Goal: Transaction & Acquisition: Purchase product/service

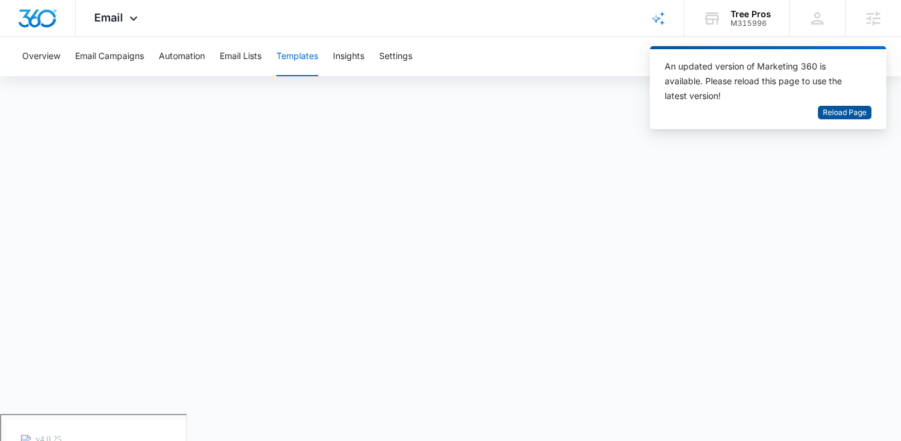
click at [838, 111] on span "Reload Page" at bounding box center [844, 113] width 44 height 12
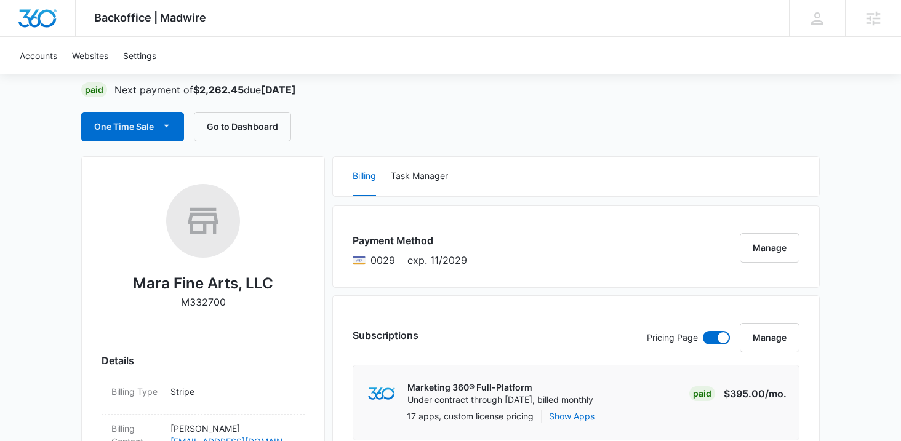
scroll to position [87, 0]
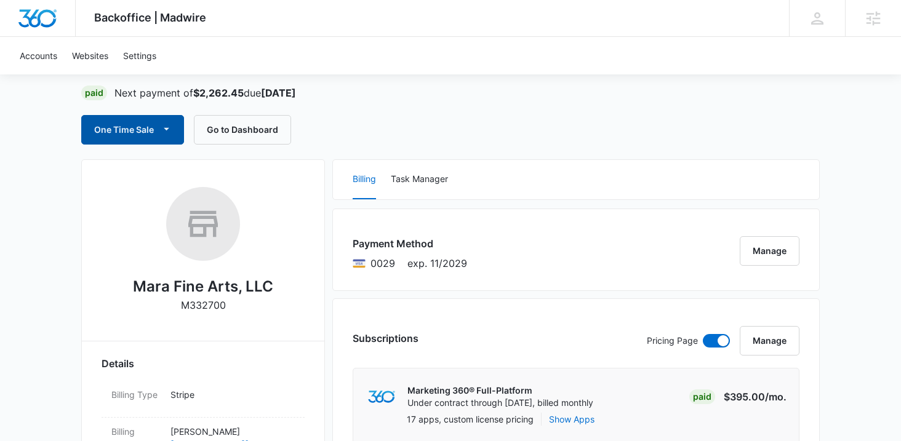
click at [136, 137] on button "One Time Sale" at bounding box center [132, 130] width 103 height 30
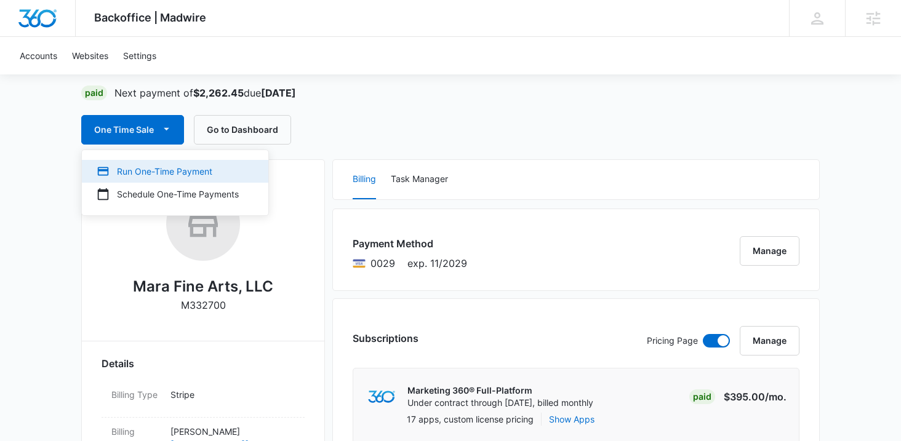
click at [209, 175] on div "Run One-Time Payment" at bounding box center [168, 171] width 142 height 13
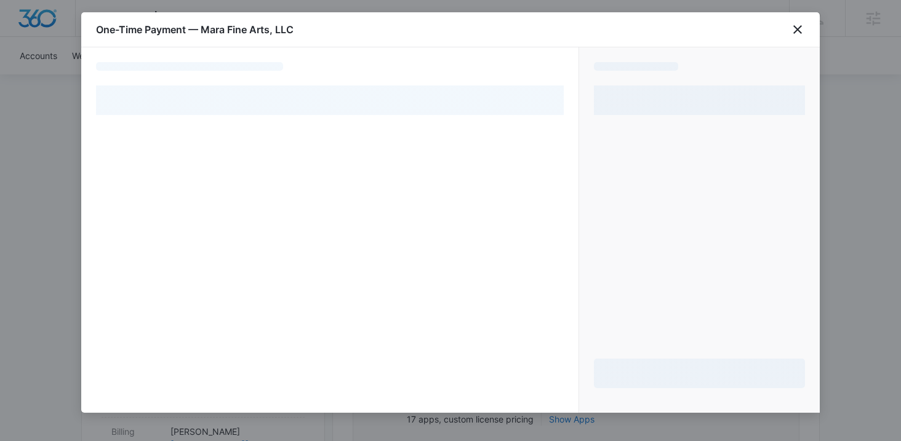
select select "pm_1Rb2zXA4n8RTgNjUmKzZh0jg"
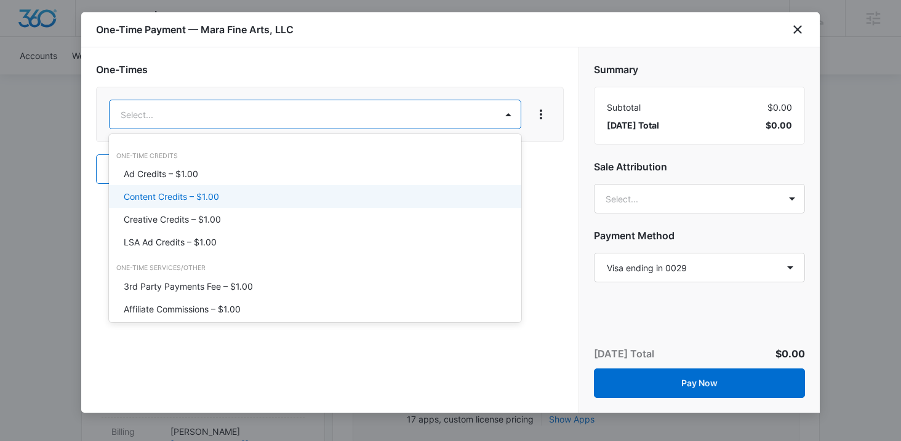
click at [401, 193] on div "Content Credits – $1.00" at bounding box center [314, 196] width 380 height 13
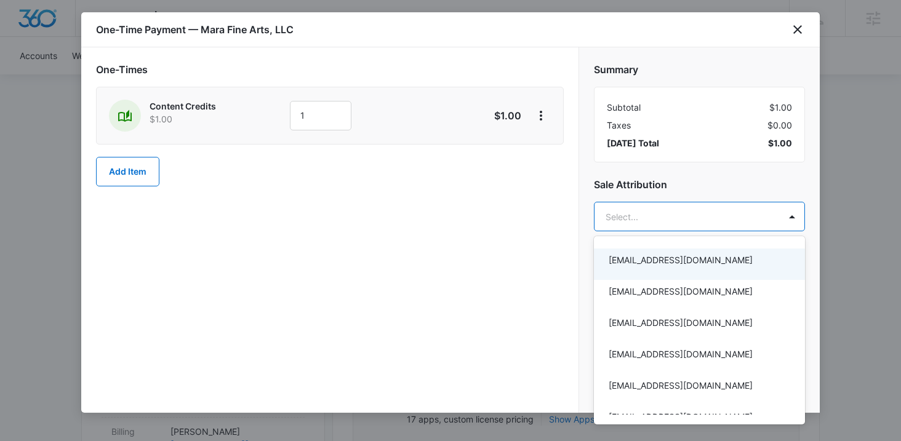
click at [310, 114] on div at bounding box center [450, 220] width 901 height 441
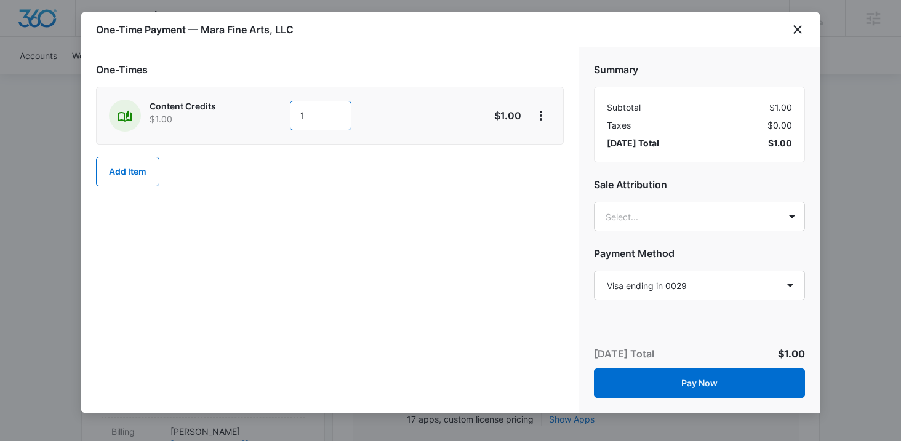
click at [310, 114] on input "1" at bounding box center [321, 116] width 62 height 30
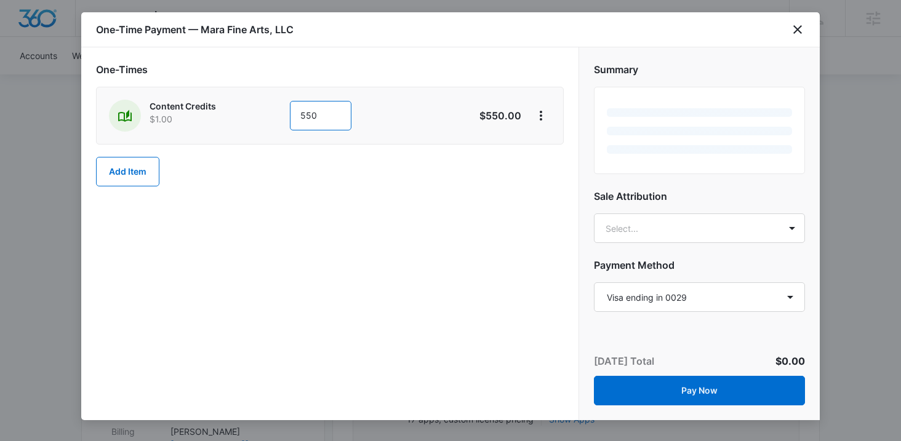
type input "550"
click at [432, 213] on div "One-Times Content Credits $1.00 550 $550.00 Add Item" at bounding box center [329, 233] width 497 height 373
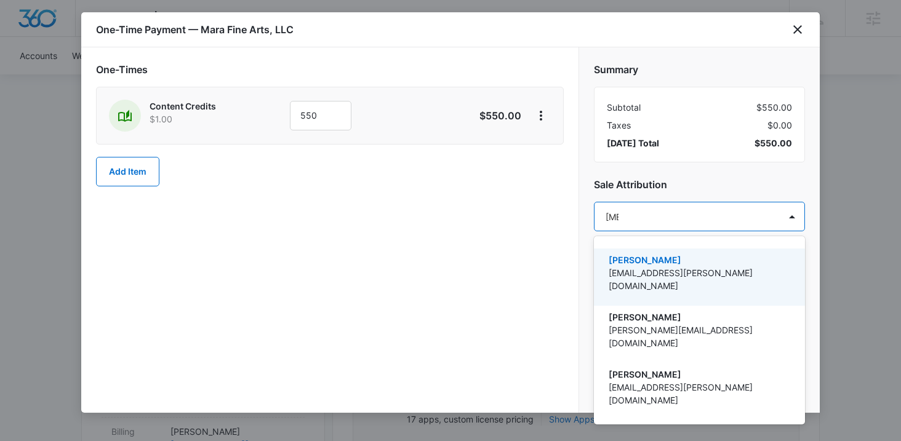
type input "allie"
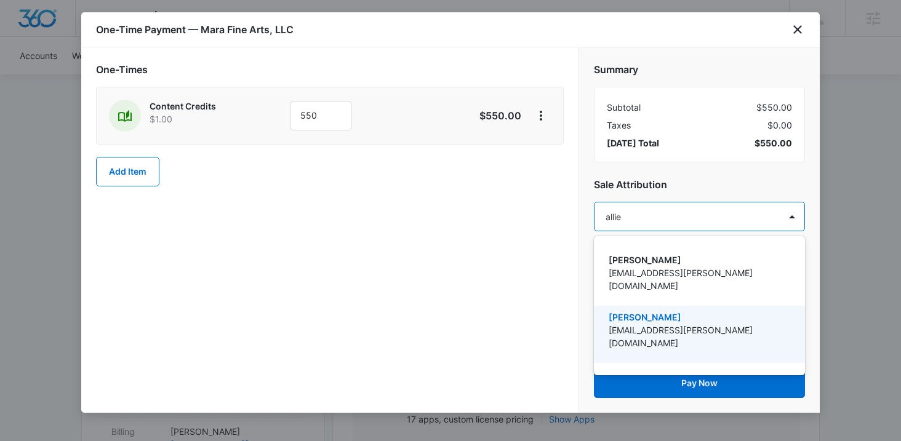
click at [714, 311] on p "[PERSON_NAME]" at bounding box center [697, 317] width 179 height 13
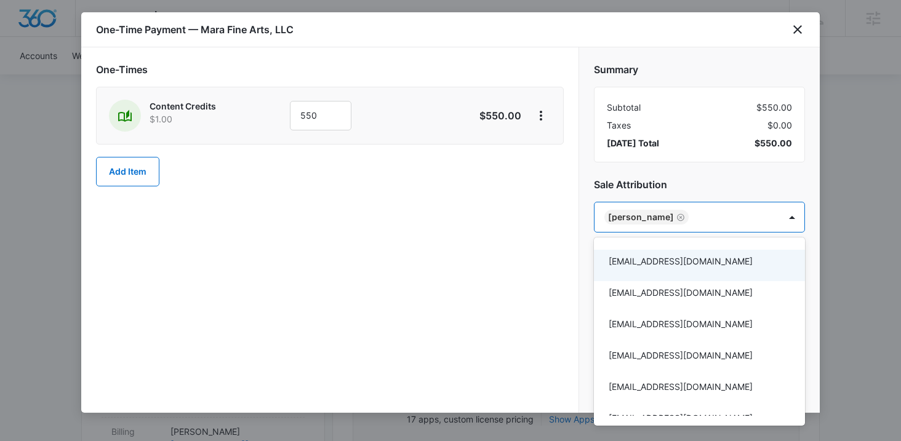
click at [562, 263] on div at bounding box center [450, 220] width 901 height 441
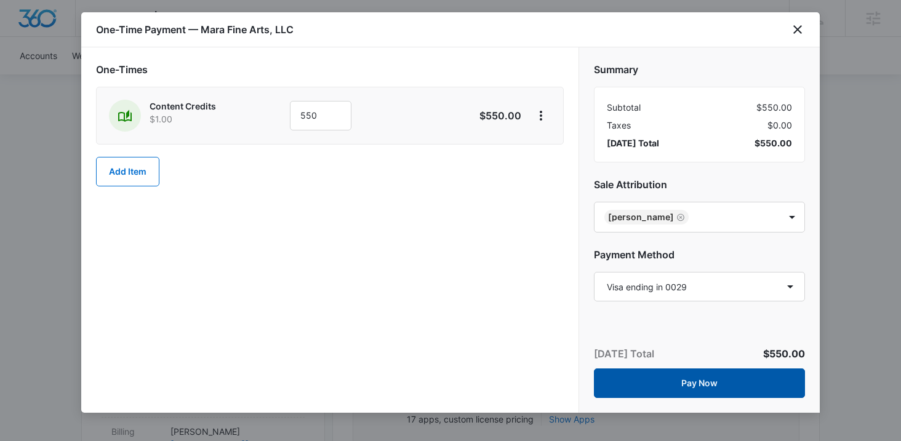
click at [669, 380] on button "Pay Now" at bounding box center [699, 383] width 211 height 30
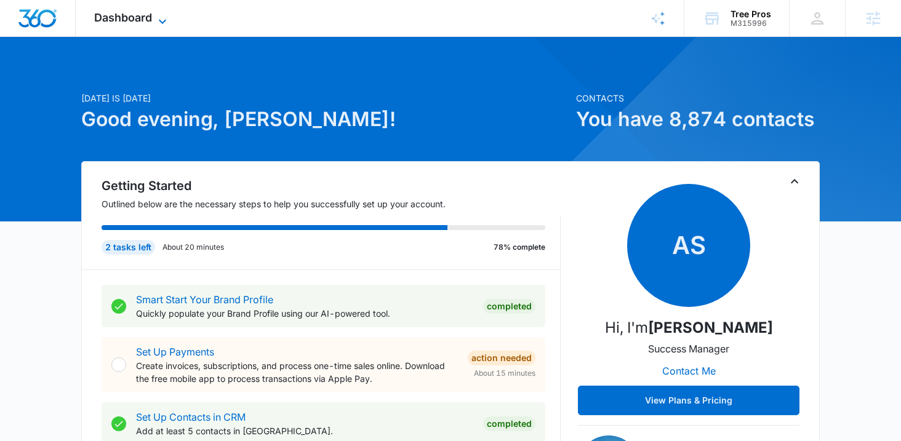
click at [168, 10] on div "Dashboard Apps Reputation Websites Forms CRM Email Social Payments POS Content …" at bounding box center [132, 18] width 113 height 36
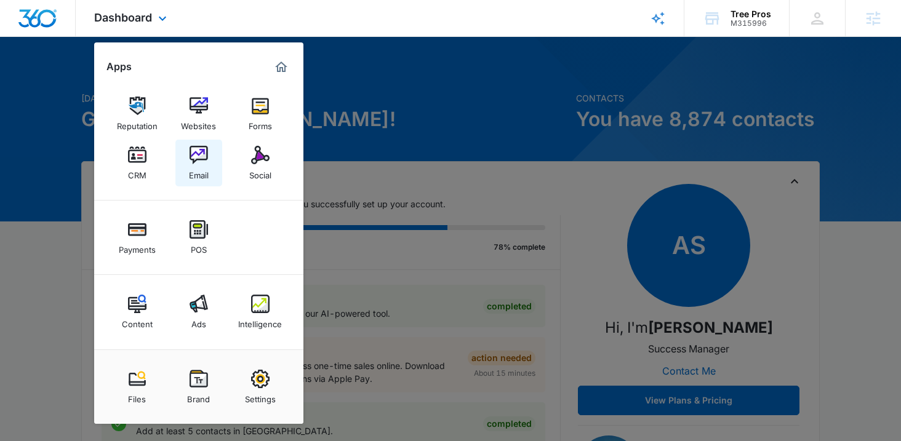
click at [191, 175] on div "Email" at bounding box center [199, 172] width 20 height 16
